Goal: Task Accomplishment & Management: Complete application form

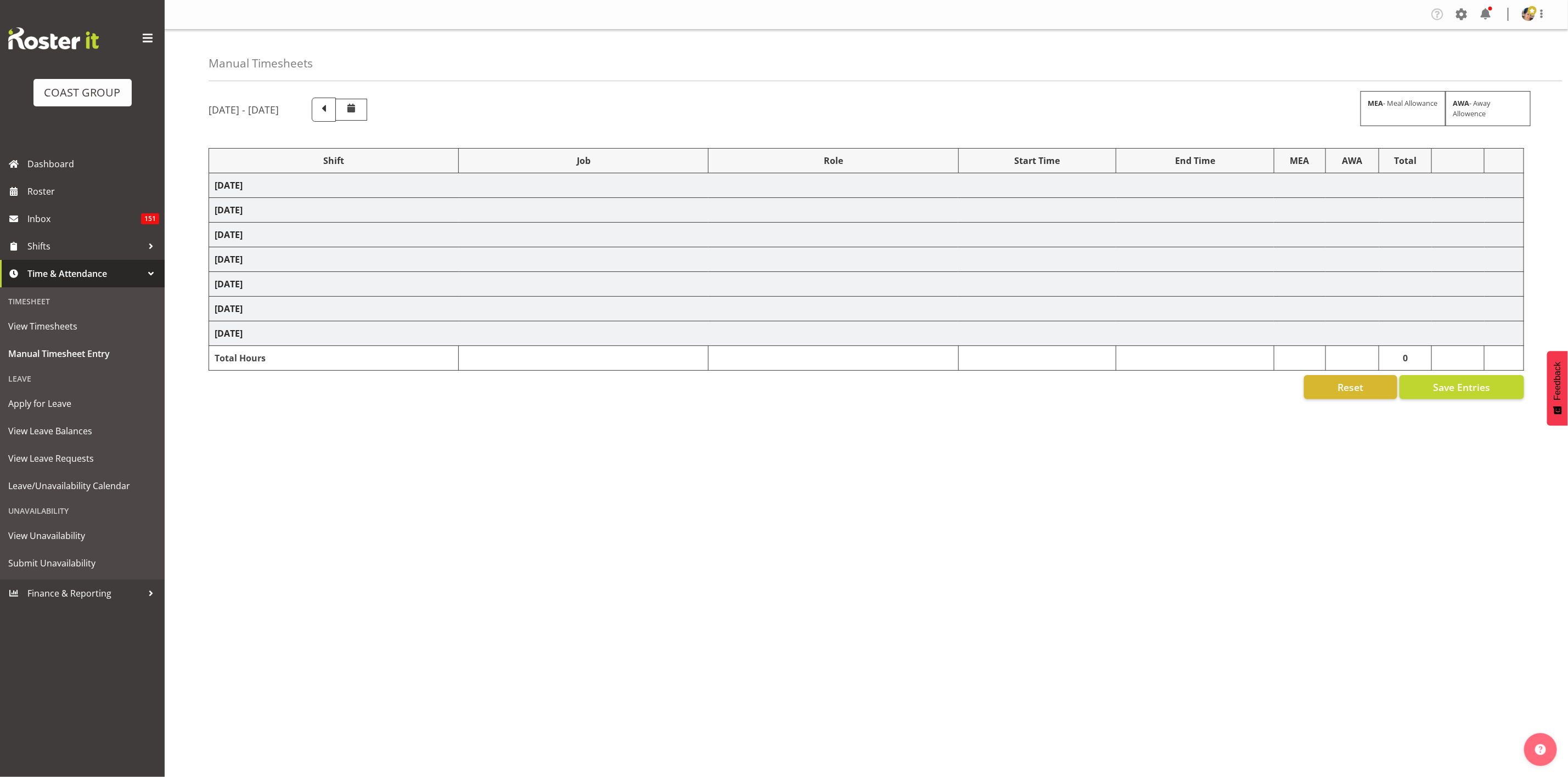
select select "1404"
select select "69"
select select "37"
select select "1404"
select select "69"
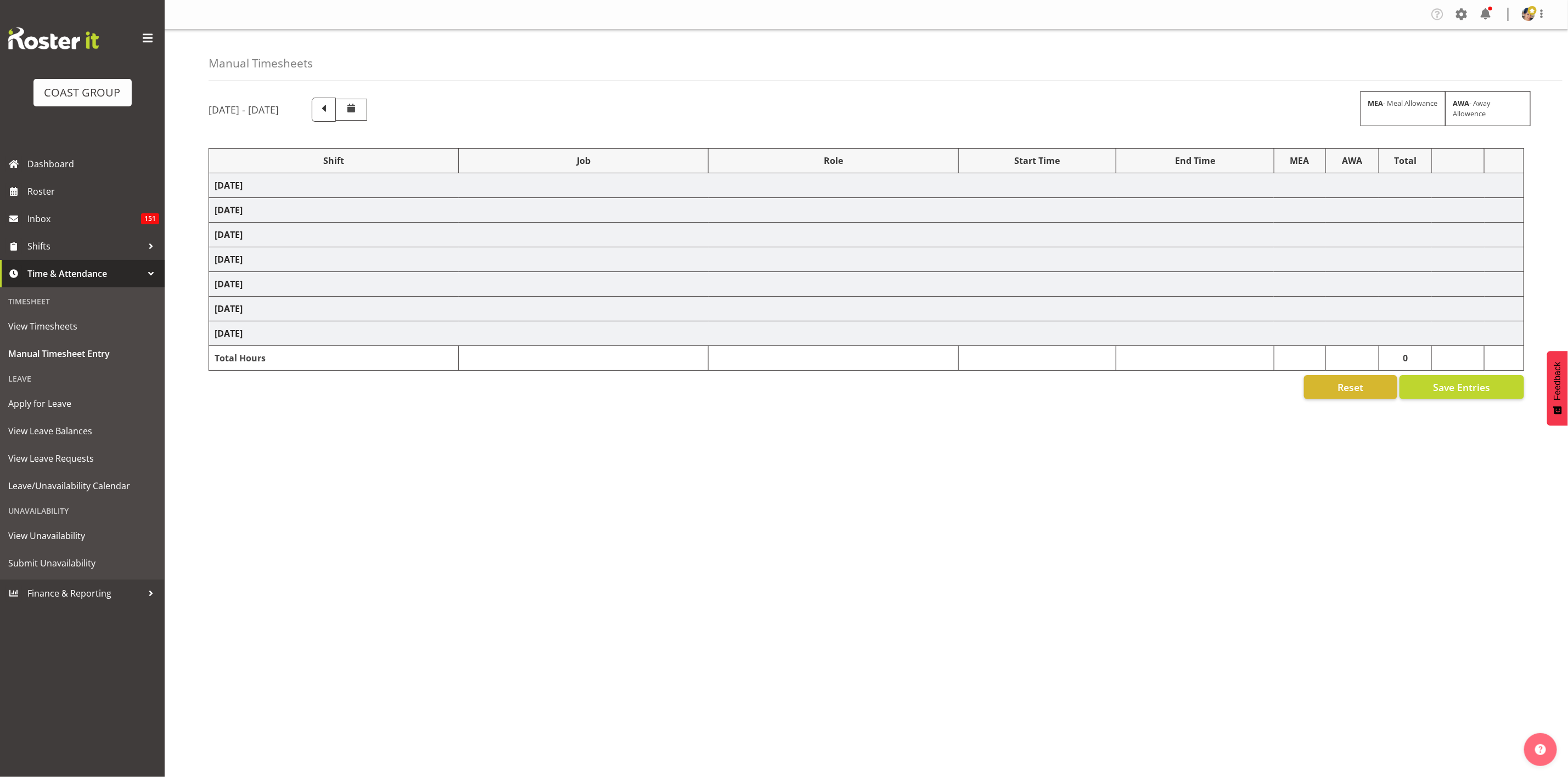
select select "37"
select select "1404"
select select "69"
select select "37"
select select "1404"
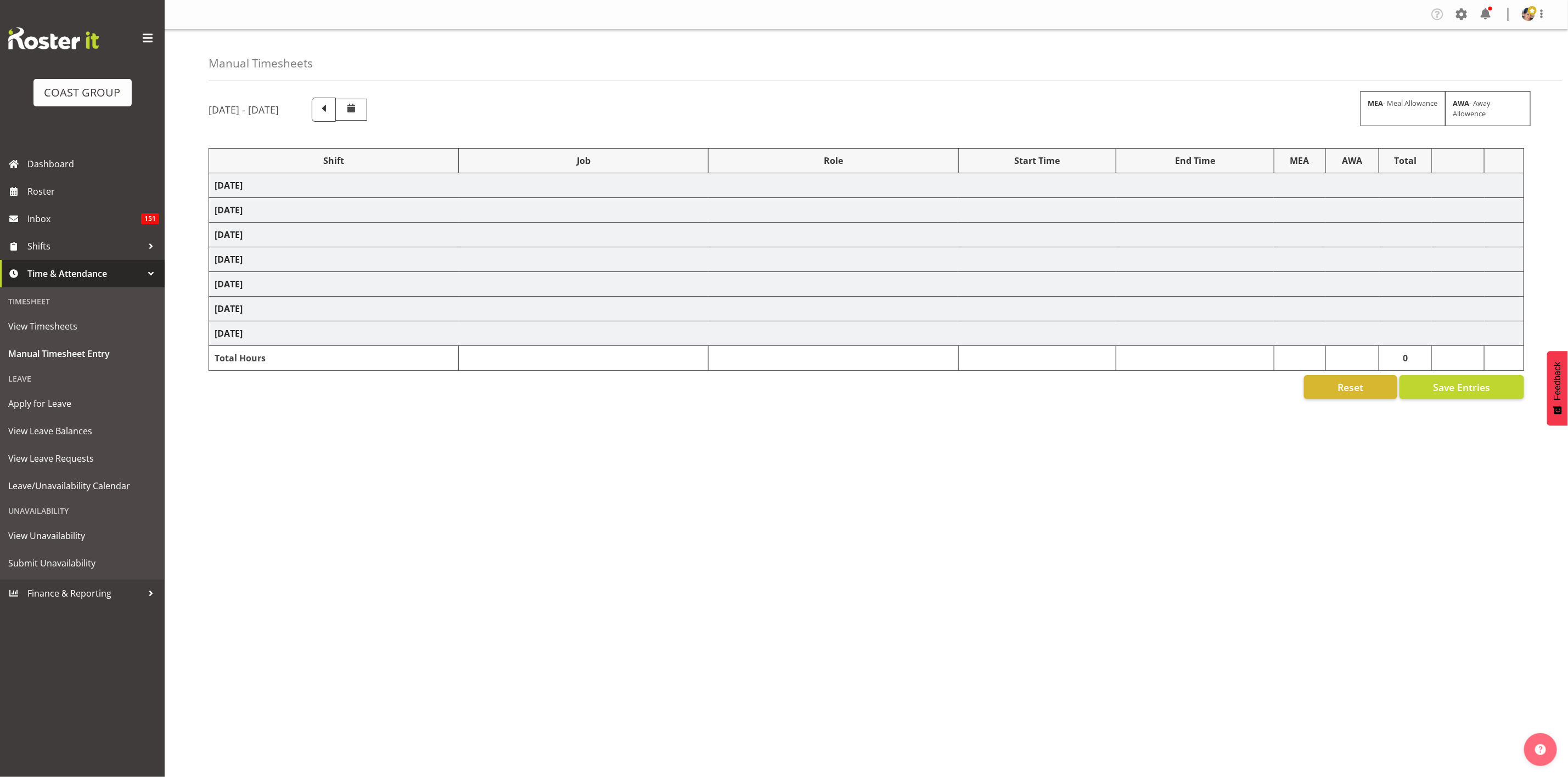
select select "69"
select select "37"
select select "1404"
select select "9028"
select select "37"
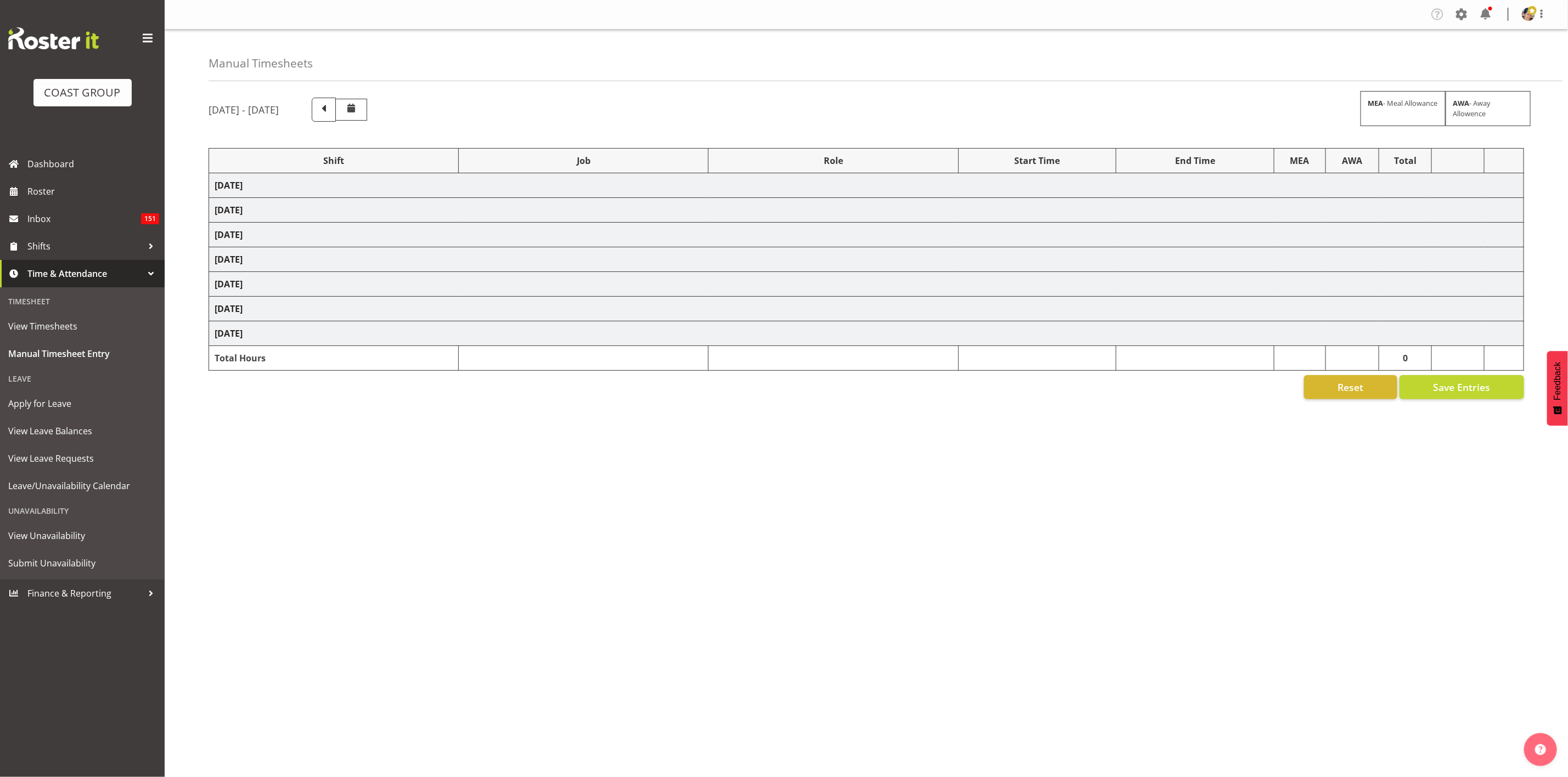
select select "1404"
select select "9028"
select select "37"
select select "1404"
select select "69"
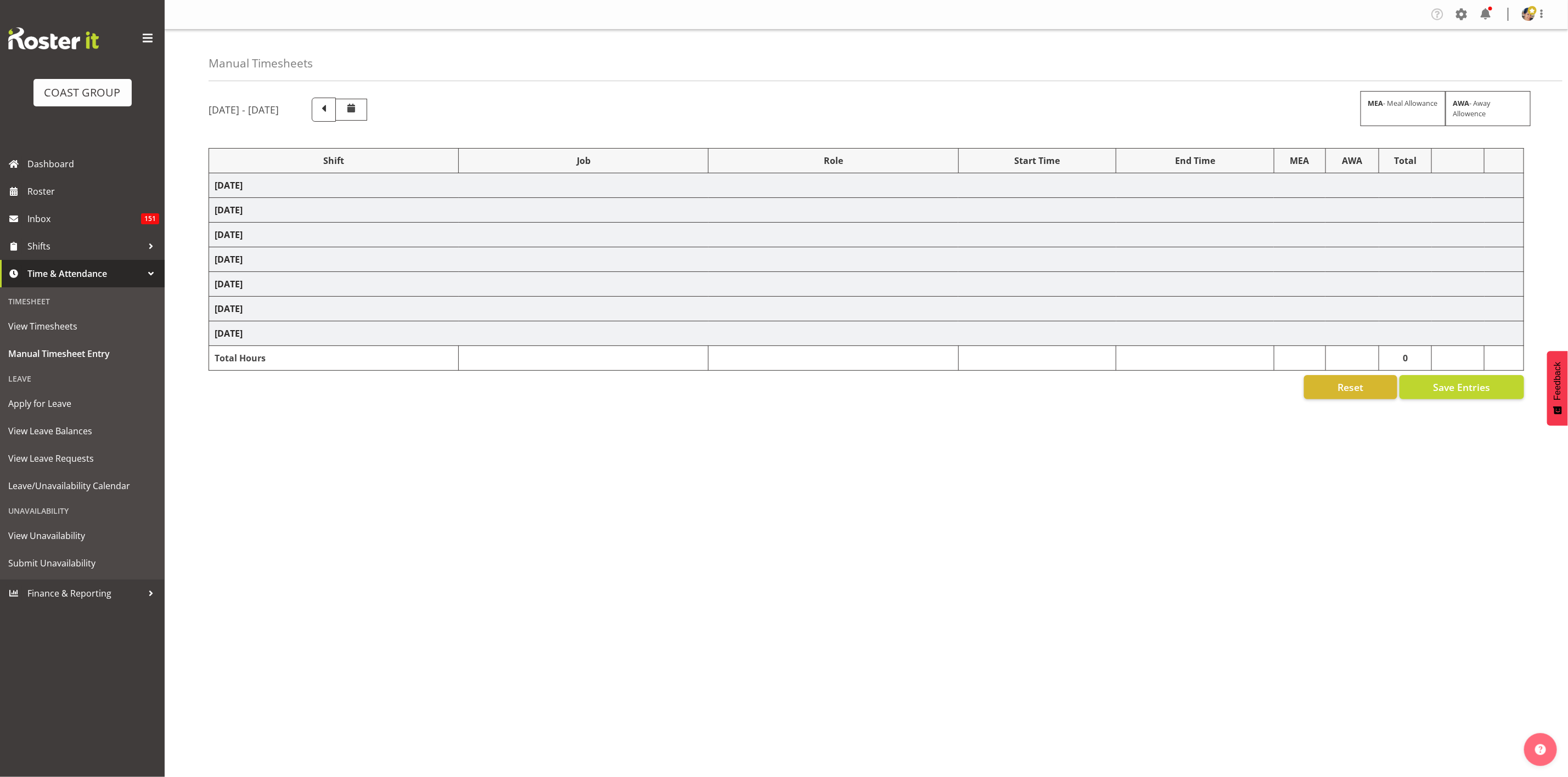
select select "37"
select select "1404"
select select "9028"
select select "37"
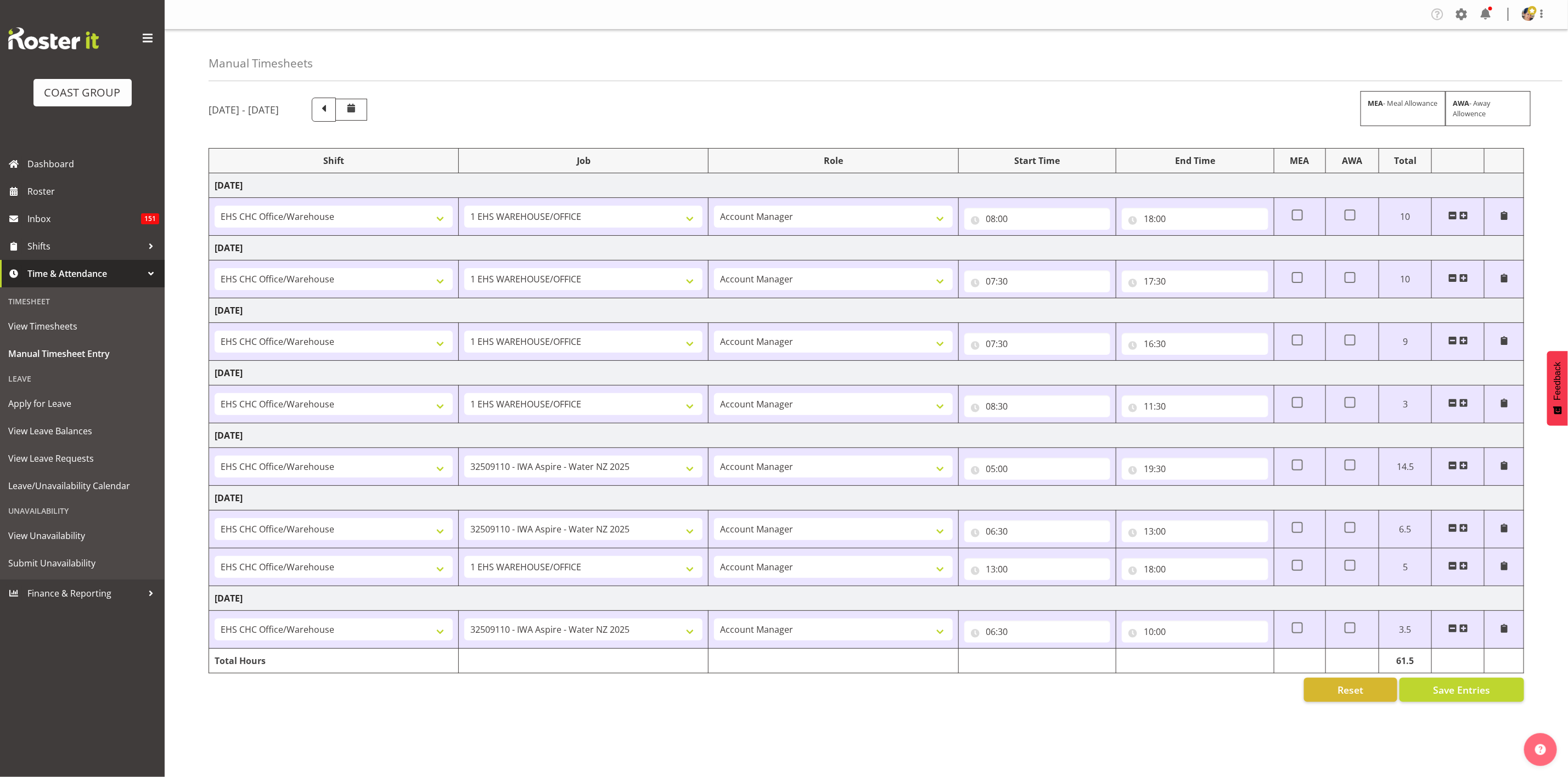
click at [1466, 633] on span at bounding box center [1464, 629] width 9 height 9
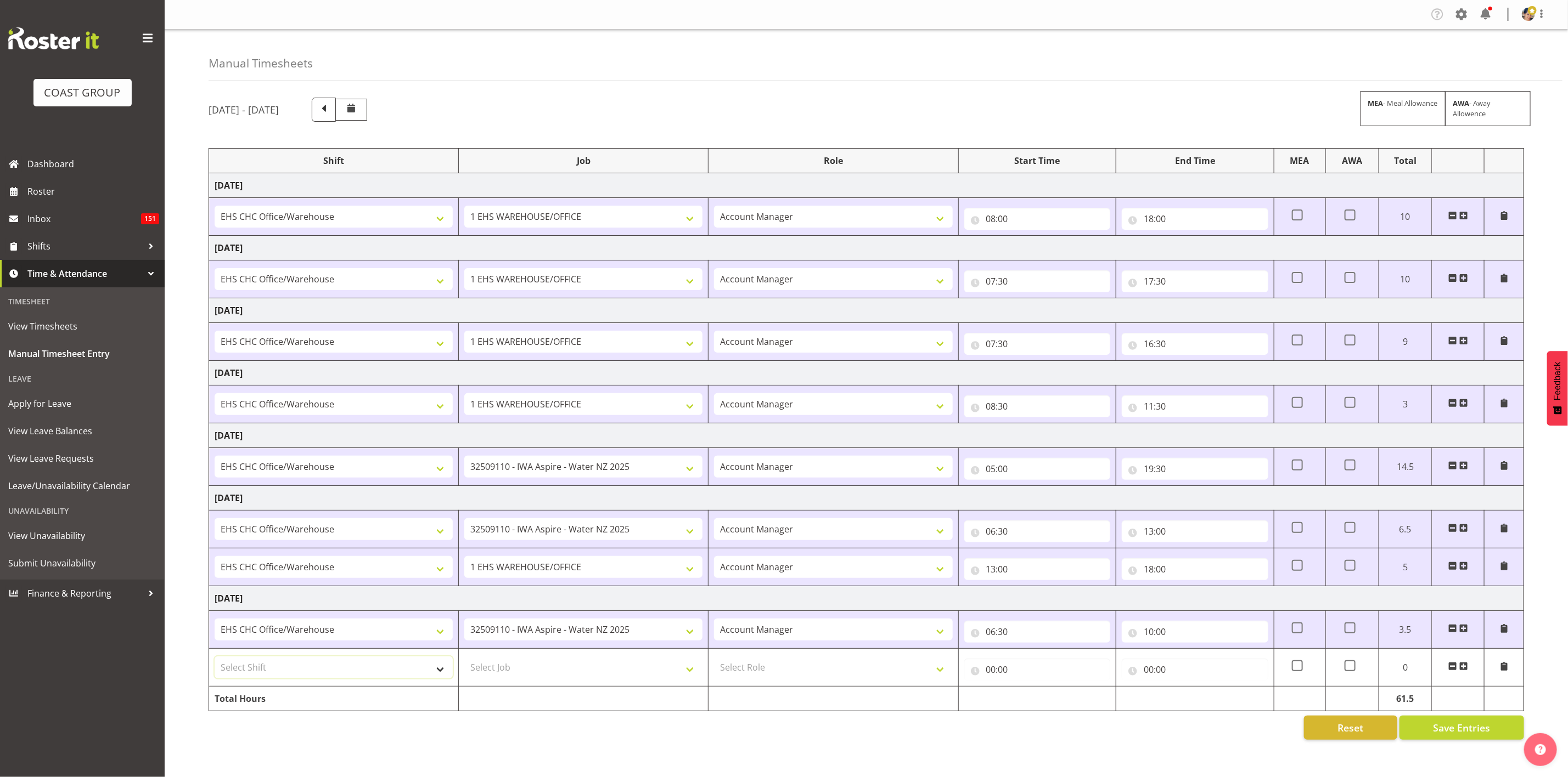
click at [339, 673] on select "Select Shift Break AHICE Break ATSNZ Break All Blacks casual Break Arts [PERSON…" at bounding box center [334, 668] width 238 height 22
select select "1404"
click at [214, 661] on select "Select Shift Break AHICE Break ATSNZ Break All Blacks casual Break Arts [PERSON…" at bounding box center [334, 668] width 238 height 22
click at [499, 660] on td "Select Job 1 Carlton Events 1 [PERSON_NAME][GEOGRAPHIC_DATA] 1 [PERSON_NAME][GE…" at bounding box center [583, 668] width 250 height 38
click at [519, 671] on select "Select Job 1 Carlton Events 1 [PERSON_NAME][GEOGRAPHIC_DATA] 1 [PERSON_NAME][GE…" at bounding box center [583, 668] width 238 height 22
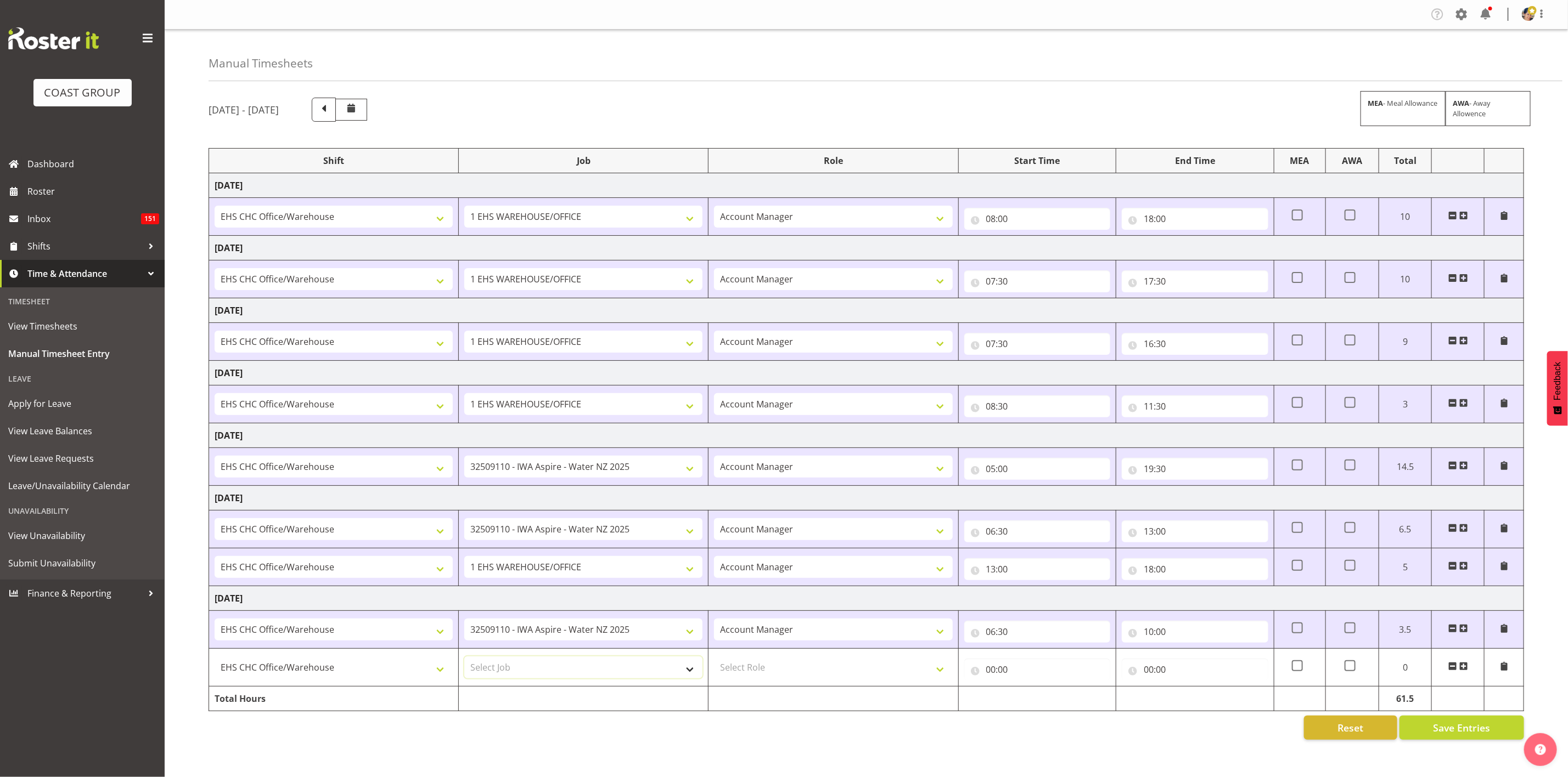
select select "69"
click at [464, 661] on select "Select Job 1 Carlton Events 1 [PERSON_NAME][GEOGRAPHIC_DATA] 1 [PERSON_NAME][GE…" at bounding box center [583, 668] width 238 height 22
drag, startPoint x: 764, startPoint y: 670, endPoint x: 770, endPoint y: 669, distance: 6.1
click at [764, 670] on select "Select Role ACCOUNT MANAGER Account Manager" at bounding box center [833, 668] width 238 height 22
select select "37"
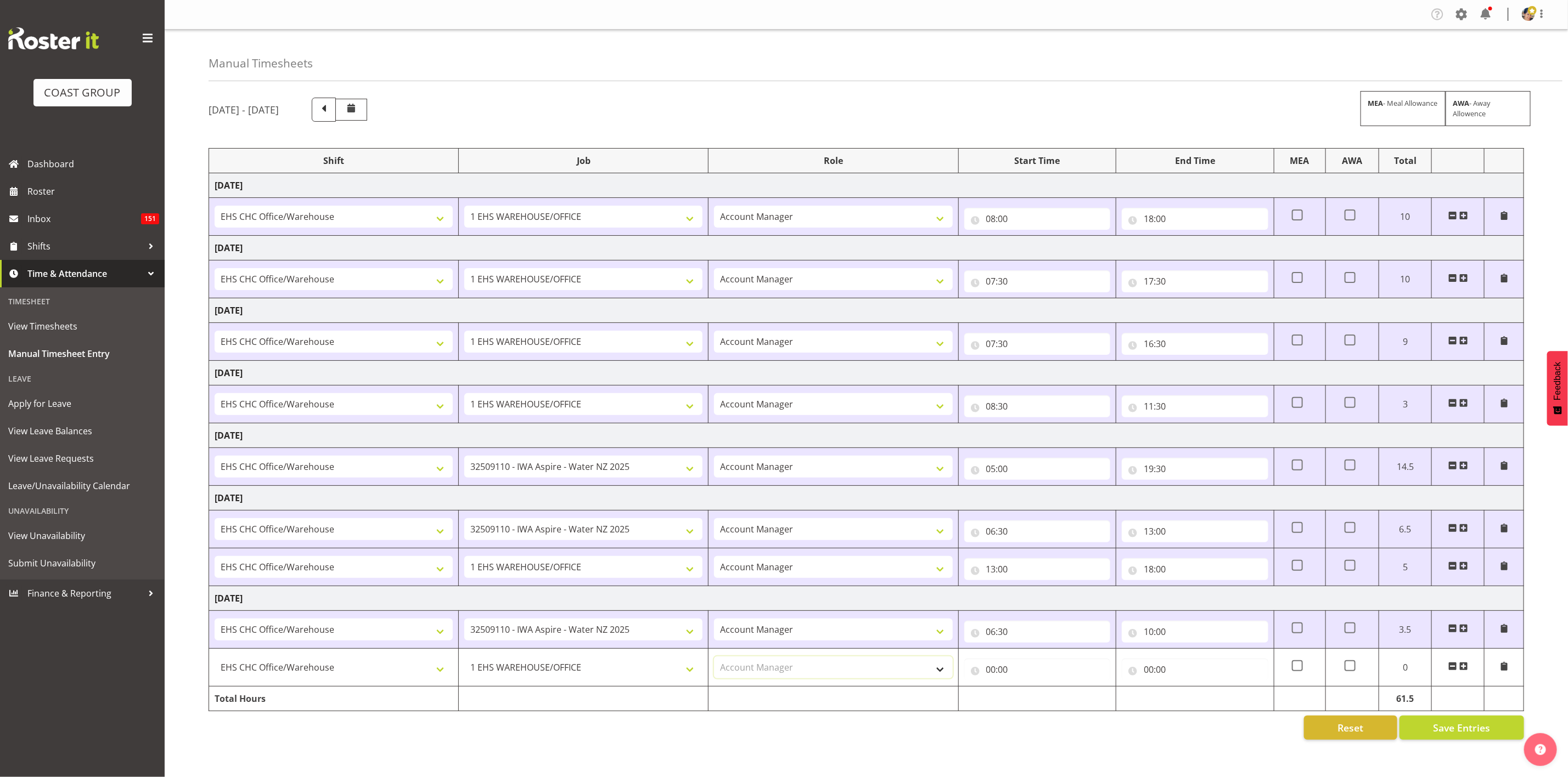
click at [714, 661] on select "Select Role ACCOUNT MANAGER Account Manager" at bounding box center [833, 668] width 238 height 22
click at [997, 671] on input "00:00" at bounding box center [1038, 669] width 146 height 22
click at [1039, 699] on select "00 01 02 03 04 05 06 07 08 09 10 11 12 13 14 15 16 17 18 19 20 21 22 23" at bounding box center [1039, 698] width 25 height 22
select select "10"
click at [1027, 691] on select "00 01 02 03 04 05 06 07 08 09 10 11 12 13 14 15 16 17 18 19 20 21 22 23" at bounding box center [1039, 698] width 25 height 22
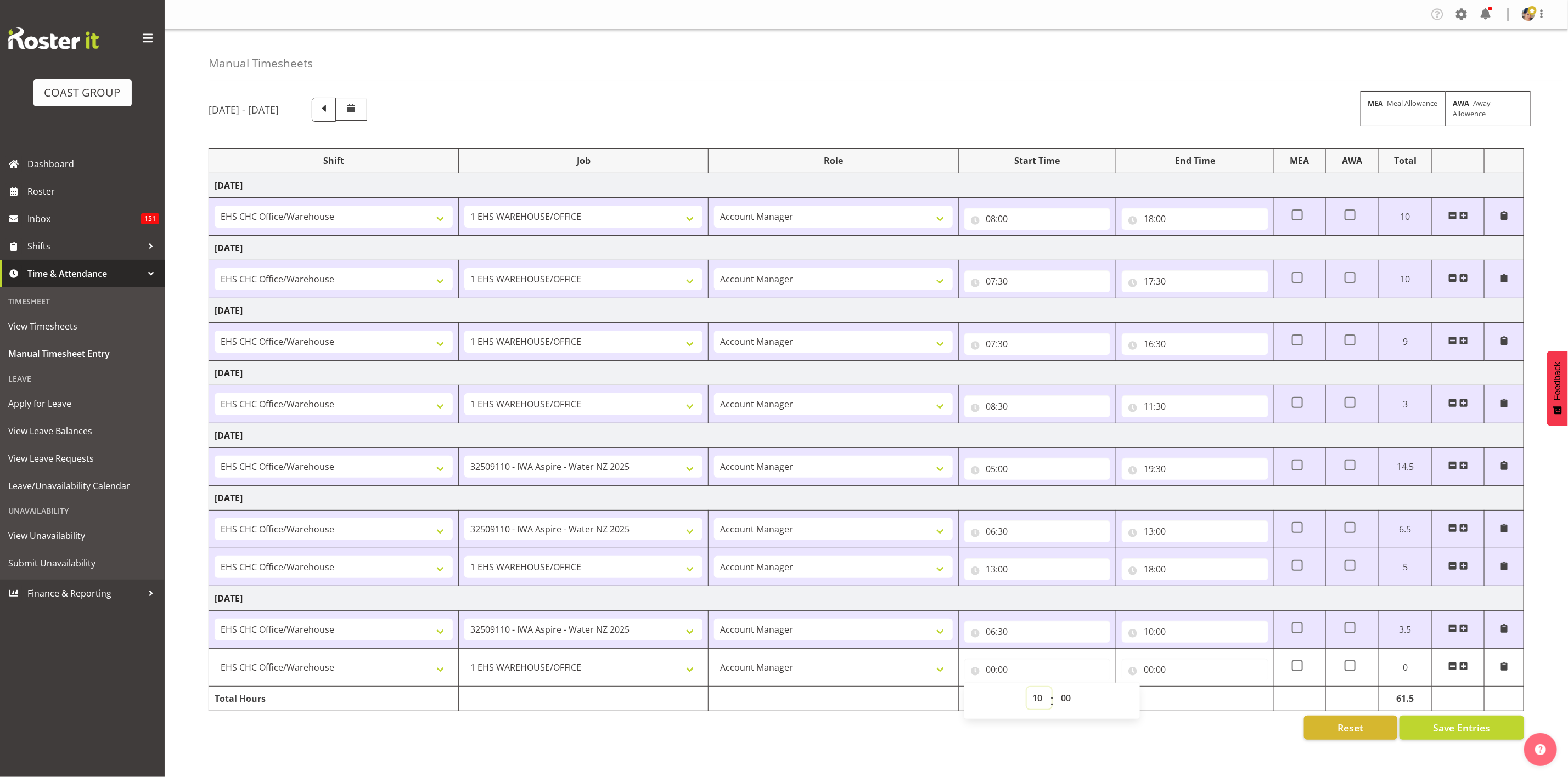
type input "10:00"
click at [1158, 680] on input "00:00" at bounding box center [1195, 669] width 146 height 22
click at [1196, 705] on select "00 01 02 03 04 05 06 07 08 09 10 11 12 13 14 15 16 17 18 19 20 21 22 23" at bounding box center [1197, 698] width 25 height 22
select select "19"
click at [1184, 691] on select "00 01 02 03 04 05 06 07 08 09 10 11 12 13 14 15 16 17 18 19 20 21 22 23" at bounding box center [1197, 698] width 25 height 22
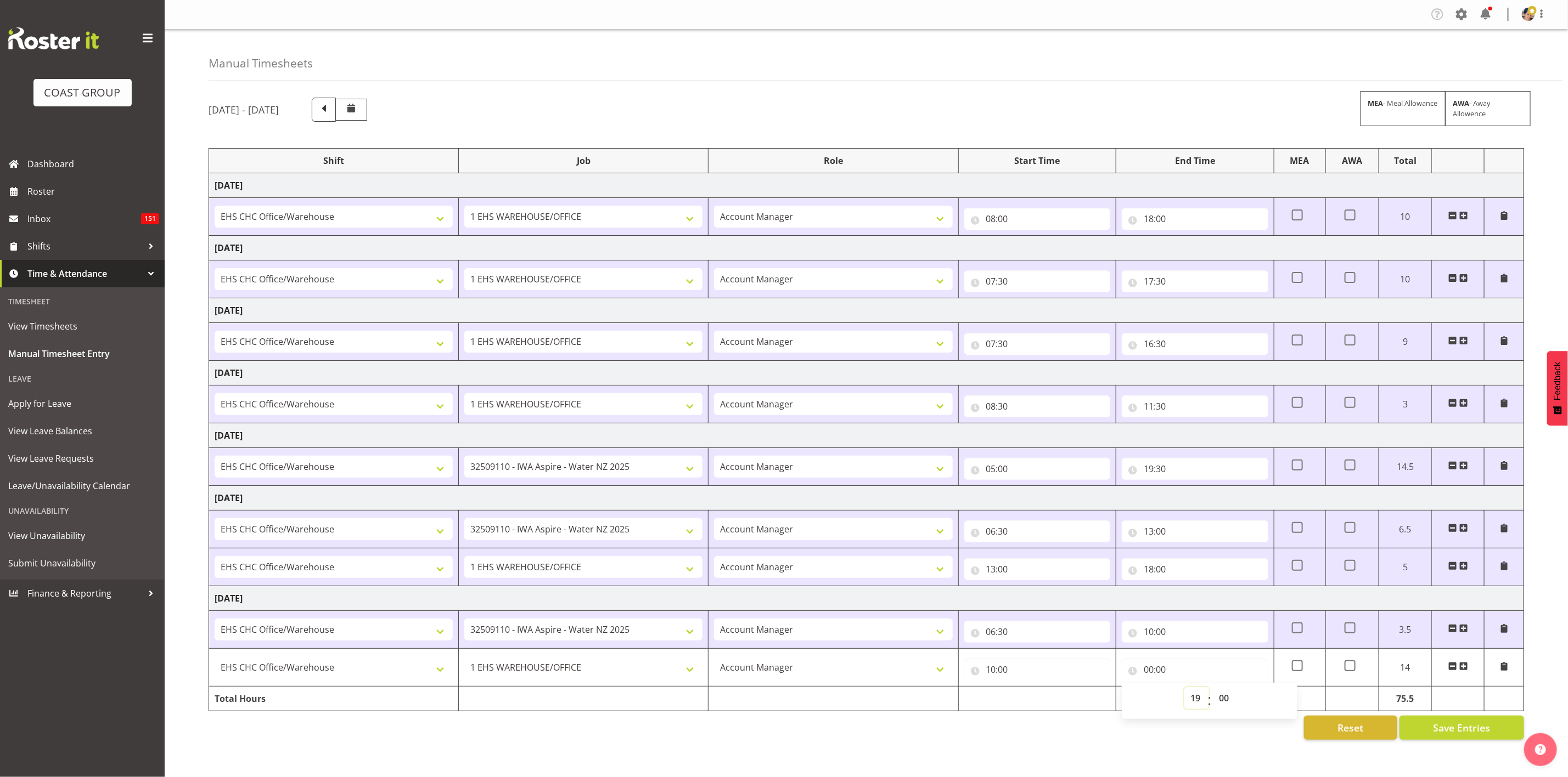
type input "19:00"
click at [1222, 593] on td "[DATE]" at bounding box center [867, 599] width 1315 height 25
click at [1152, 673] on input "19:00" at bounding box center [1195, 669] width 146 height 22
click at [1203, 705] on select "00 01 02 03 04 05 06 07 08 09 10 11 12 13 14 15 16 17 18 19 20 21 22 23" at bounding box center [1197, 698] width 25 height 22
select select "18"
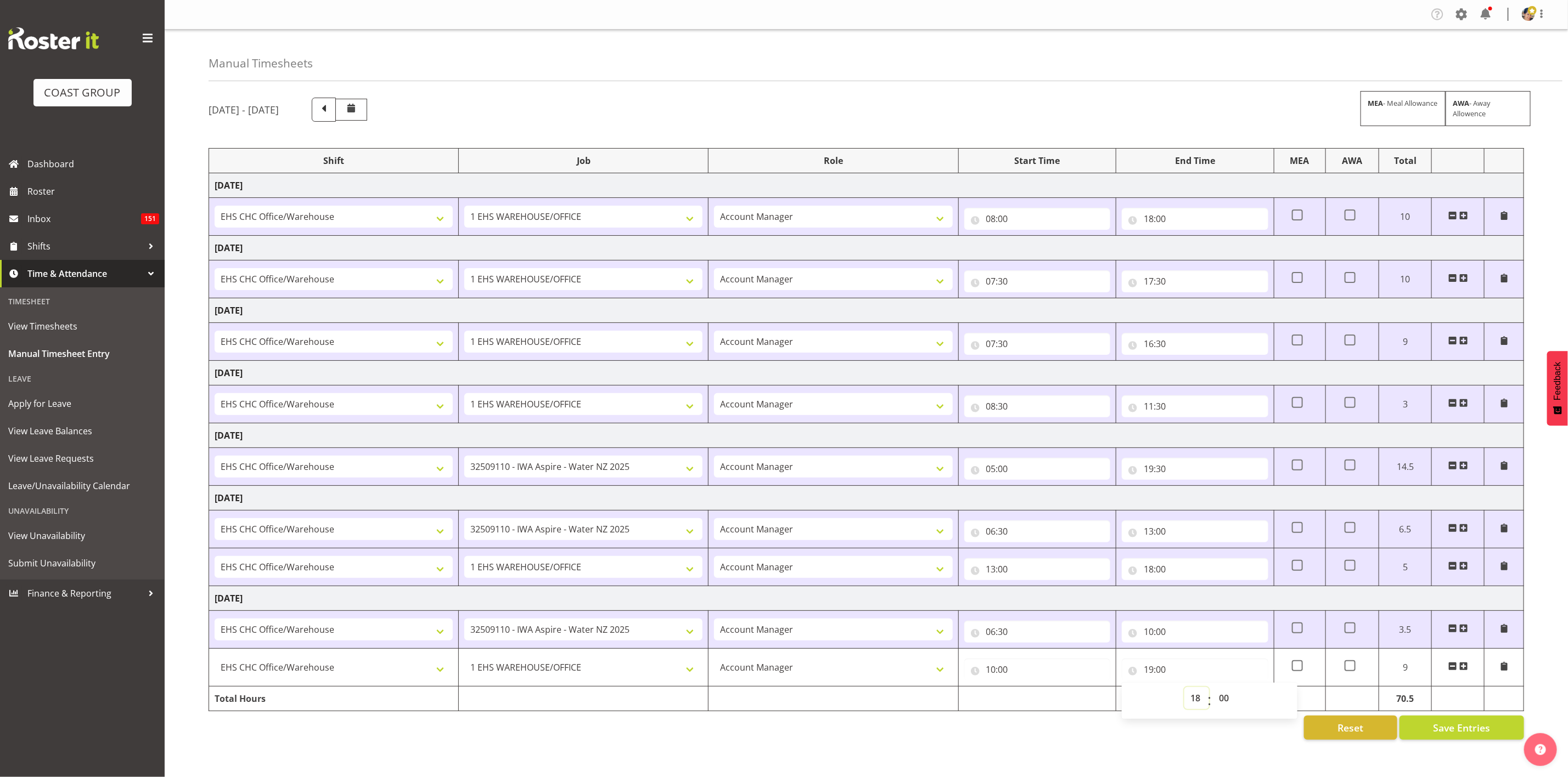
click at [1184, 691] on select "00 01 02 03 04 05 06 07 08 09 10 11 12 13 14 15 16 17 18 19 20 21 22 23" at bounding box center [1197, 698] width 25 height 22
type input "18:00"
click at [1175, 610] on td "[DATE]" at bounding box center [867, 599] width 1315 height 25
click at [1439, 734] on span "Save Entries" at bounding box center [1461, 728] width 57 height 14
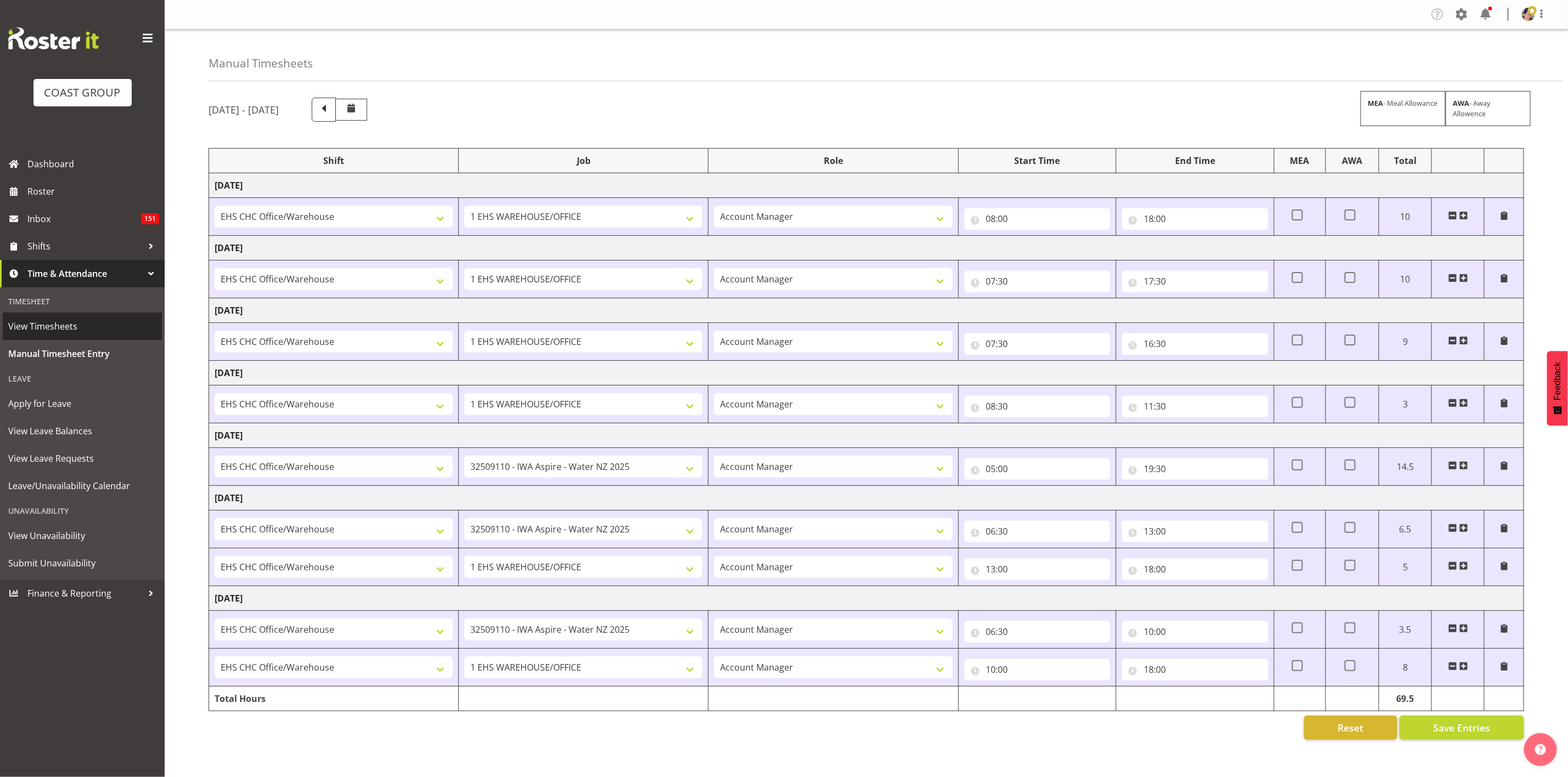
click at [71, 329] on span "View Timesheets" at bounding box center [82, 326] width 148 height 17
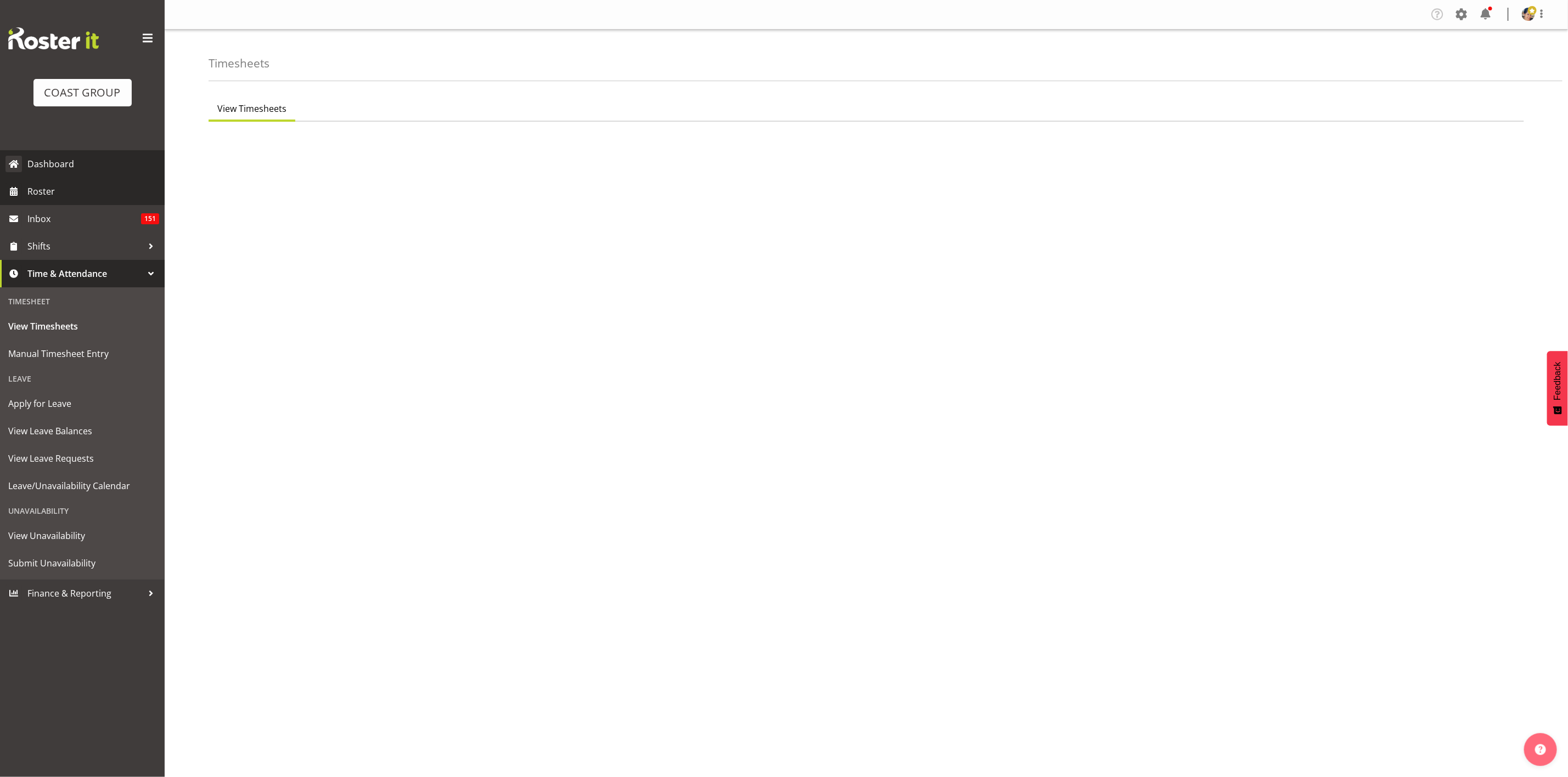
select select "7"
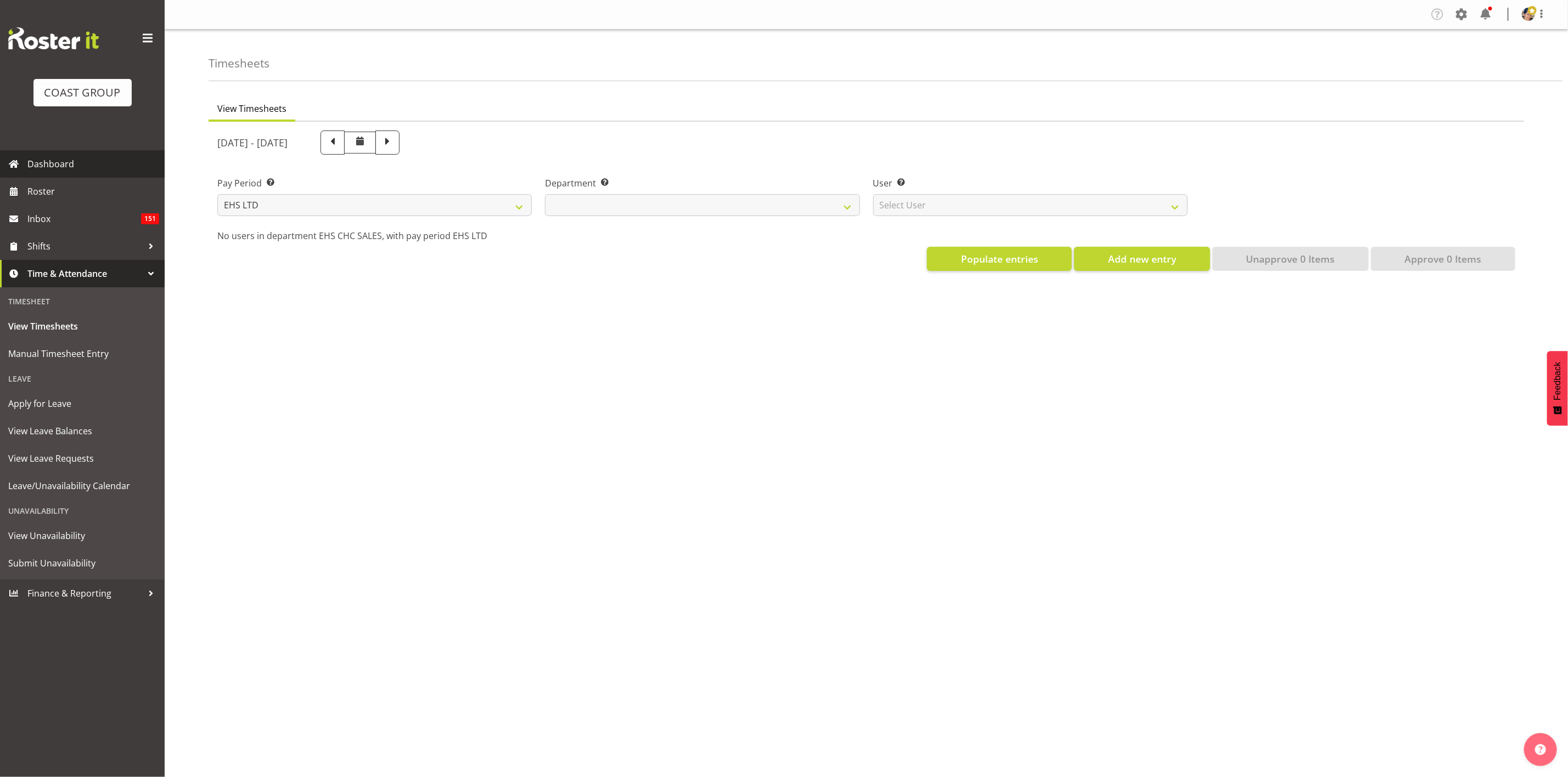
select select
click at [56, 167] on span "Dashboard" at bounding box center [93, 164] width 131 height 17
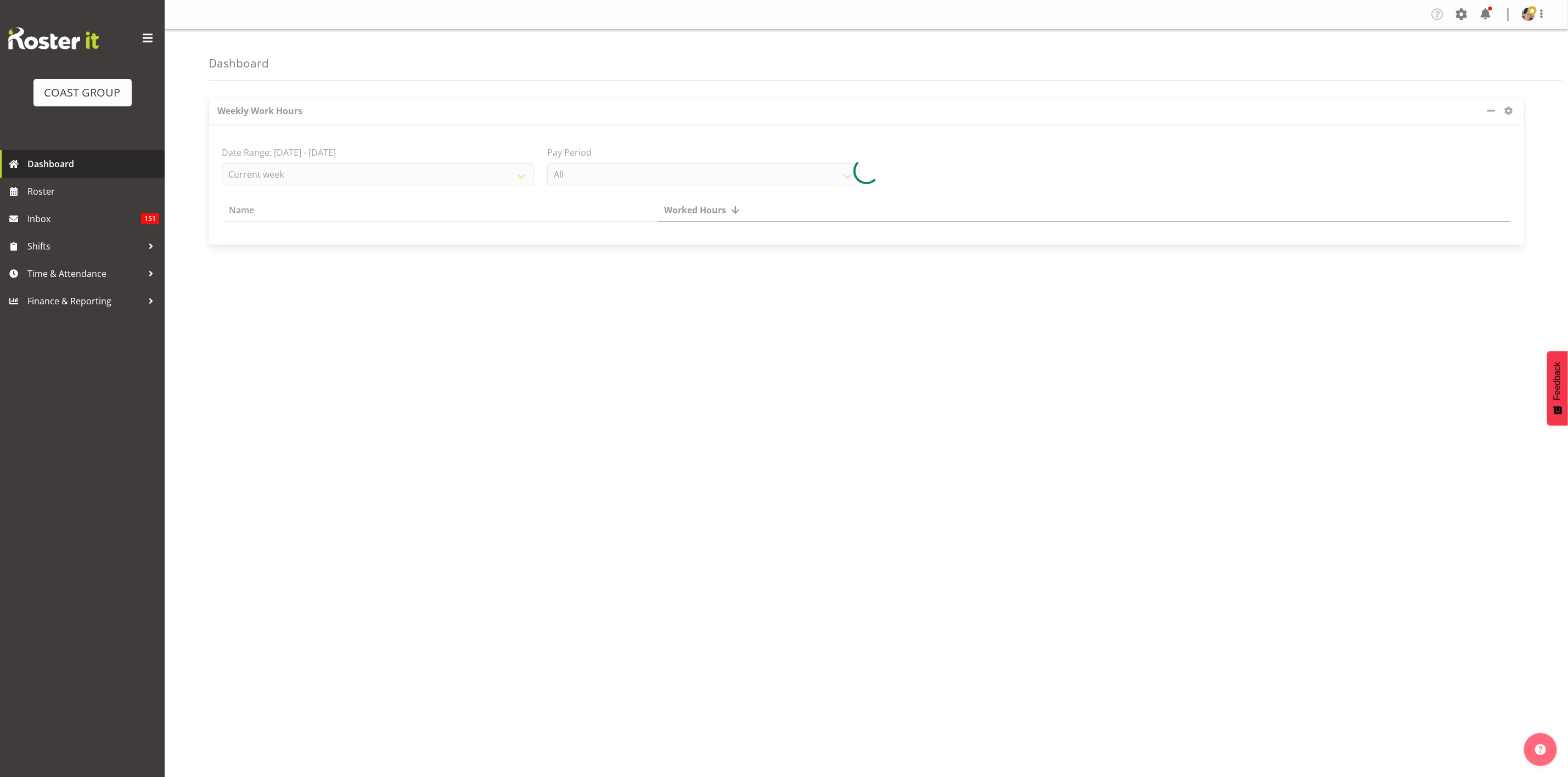
click at [19, 157] on span at bounding box center [13, 164] width 17 height 17
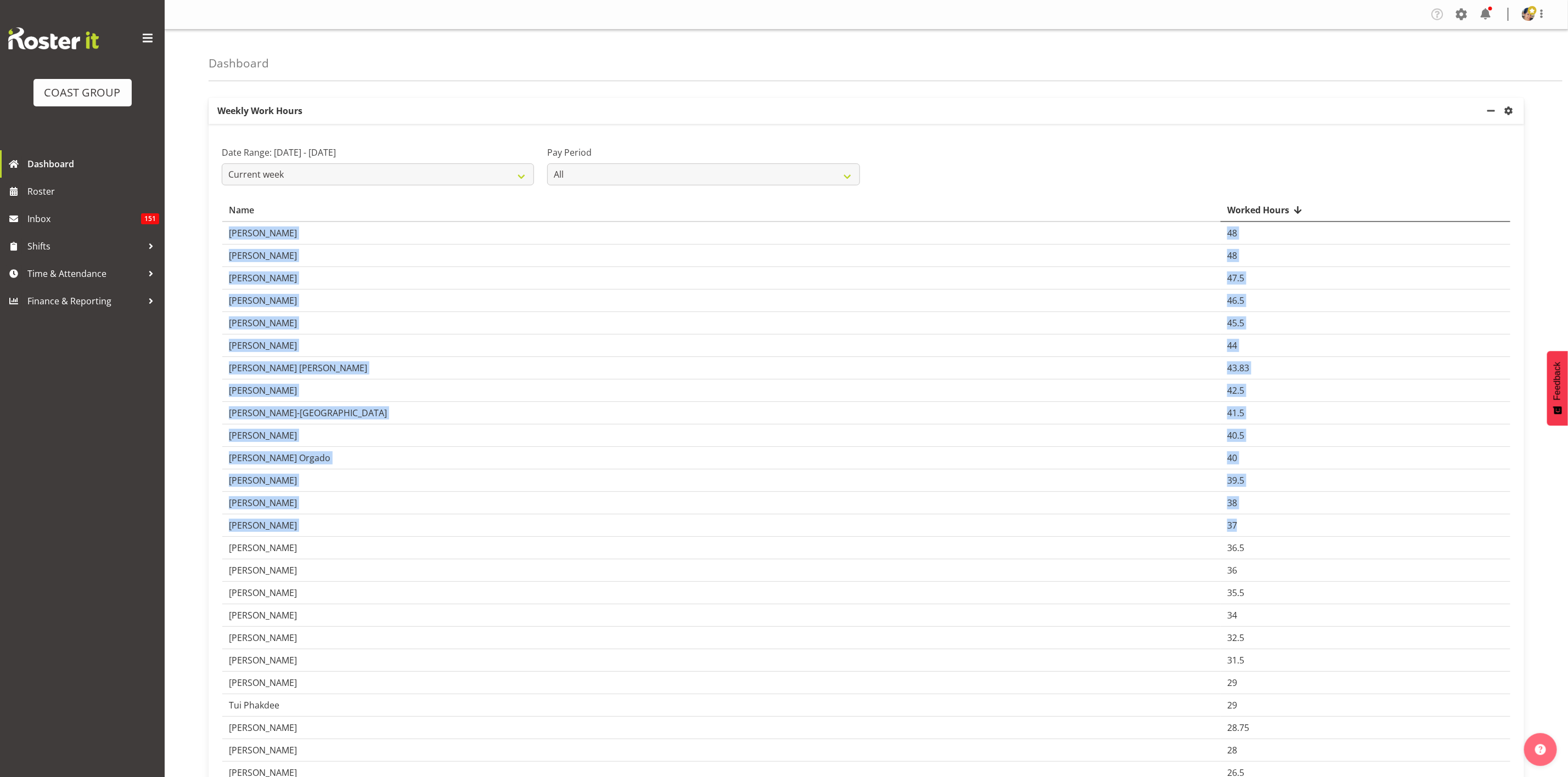
drag, startPoint x: 330, startPoint y: 527, endPoint x: 1341, endPoint y: 519, distance: 1011.0
click at [928, 492] on td "Jonathan Elder" at bounding box center [721, 481] width 998 height 23
